Goal: Find specific page/section: Find specific page/section

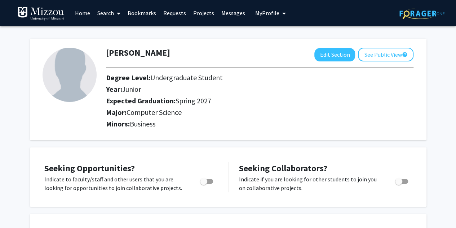
click at [98, 13] on link "Search" at bounding box center [109, 12] width 30 height 25
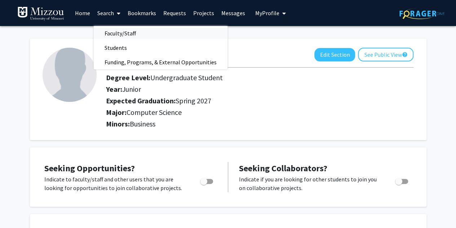
click at [114, 32] on span "Faculty/Staff" at bounding box center [120, 33] width 53 height 14
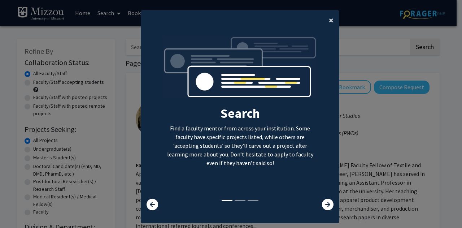
click at [329, 23] on span "×" at bounding box center [331, 19] width 5 height 11
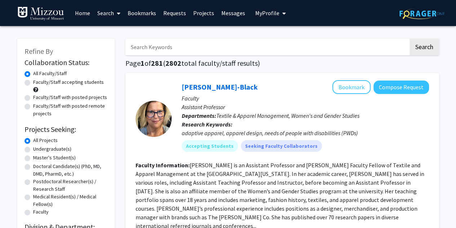
click at [256, 48] on input "Search Keywords" at bounding box center [267, 47] width 283 height 17
type input "[PERSON_NAME]"
click at [410, 39] on button "Search" at bounding box center [425, 47] width 30 height 17
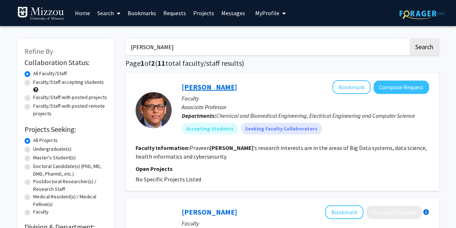
click at [207, 87] on link "[PERSON_NAME]" at bounding box center [210, 86] width 56 height 9
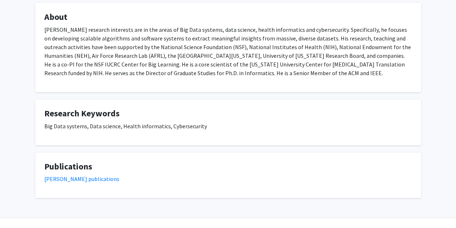
scroll to position [136, 0]
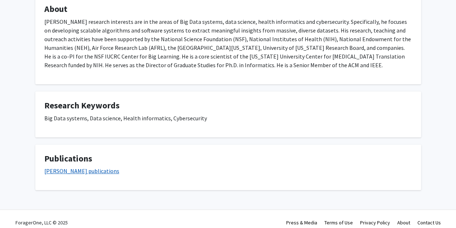
click at [97, 168] on link "[PERSON_NAME] publications" at bounding box center [81, 170] width 75 height 7
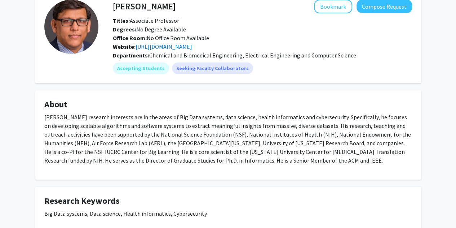
scroll to position [41, 0]
